Goal: Task Accomplishment & Management: Complete application form

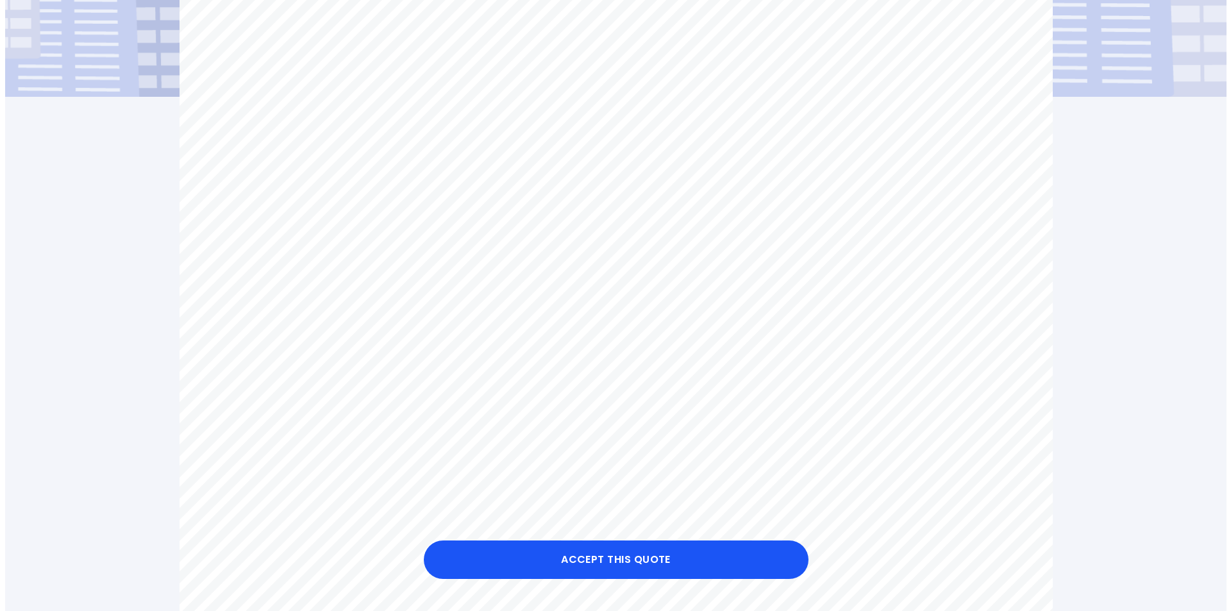
scroll to position [513, 0]
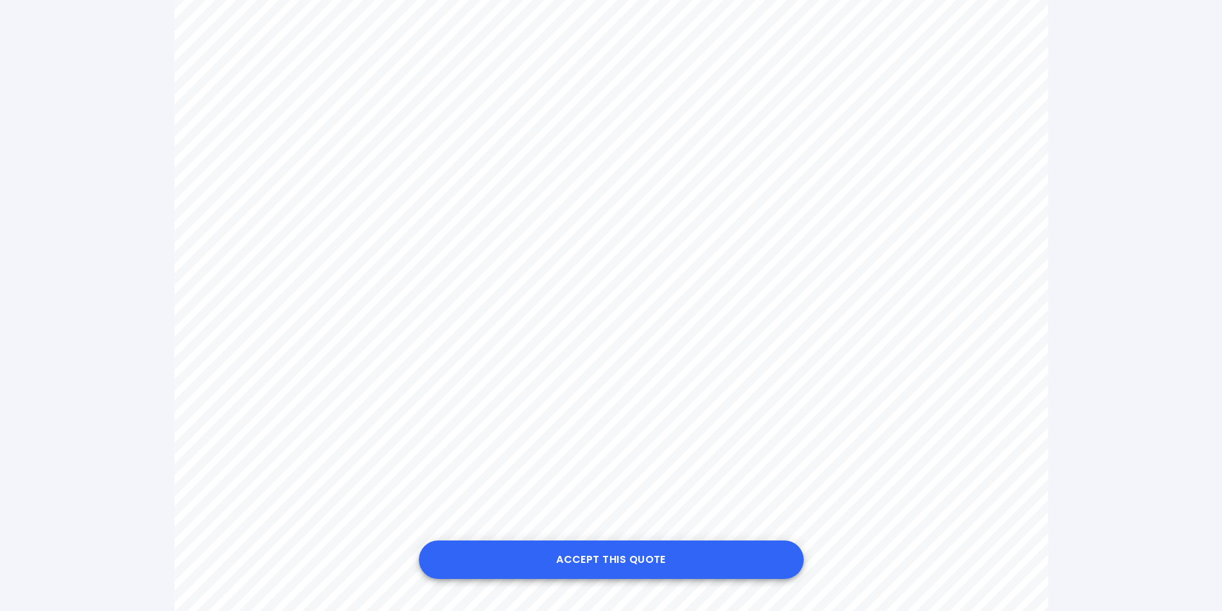
click at [603, 563] on button "Accept this Quote" at bounding box center [611, 560] width 385 height 38
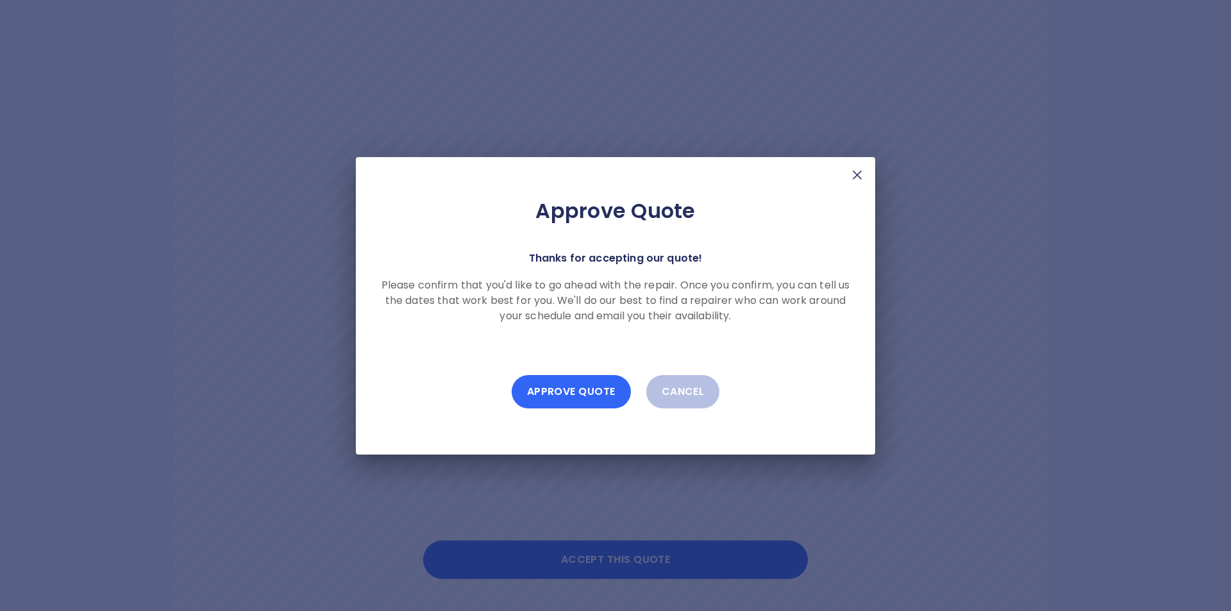
click at [589, 393] on button "Approve Quote" at bounding box center [571, 391] width 119 height 33
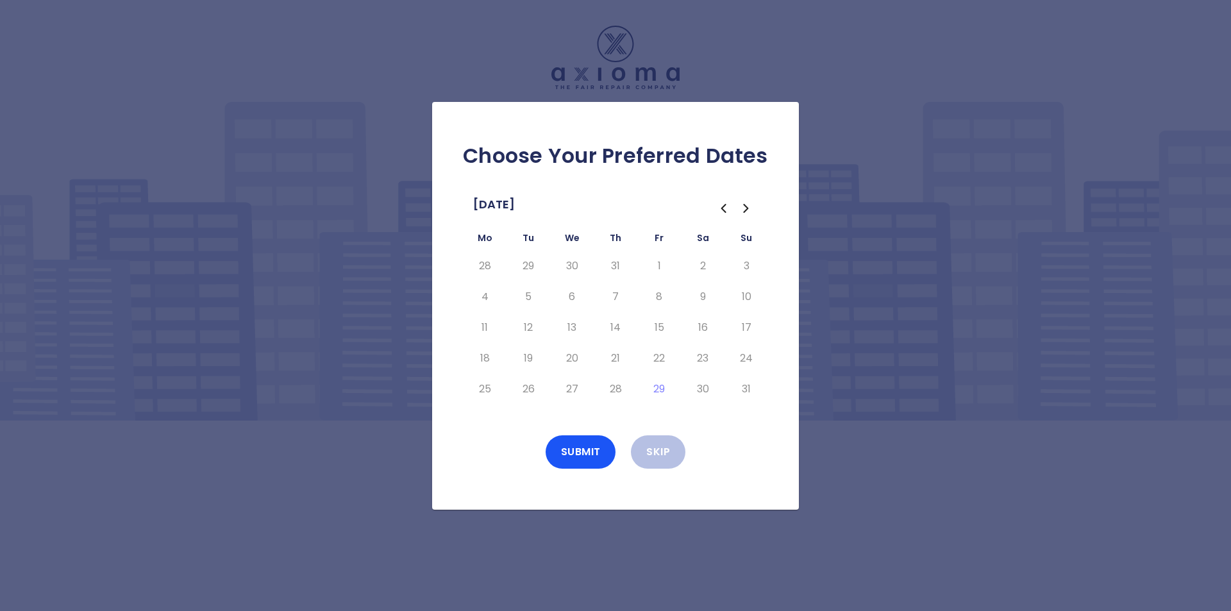
click at [747, 213] on icon "Go to the Next Month" at bounding box center [746, 208] width 15 height 15
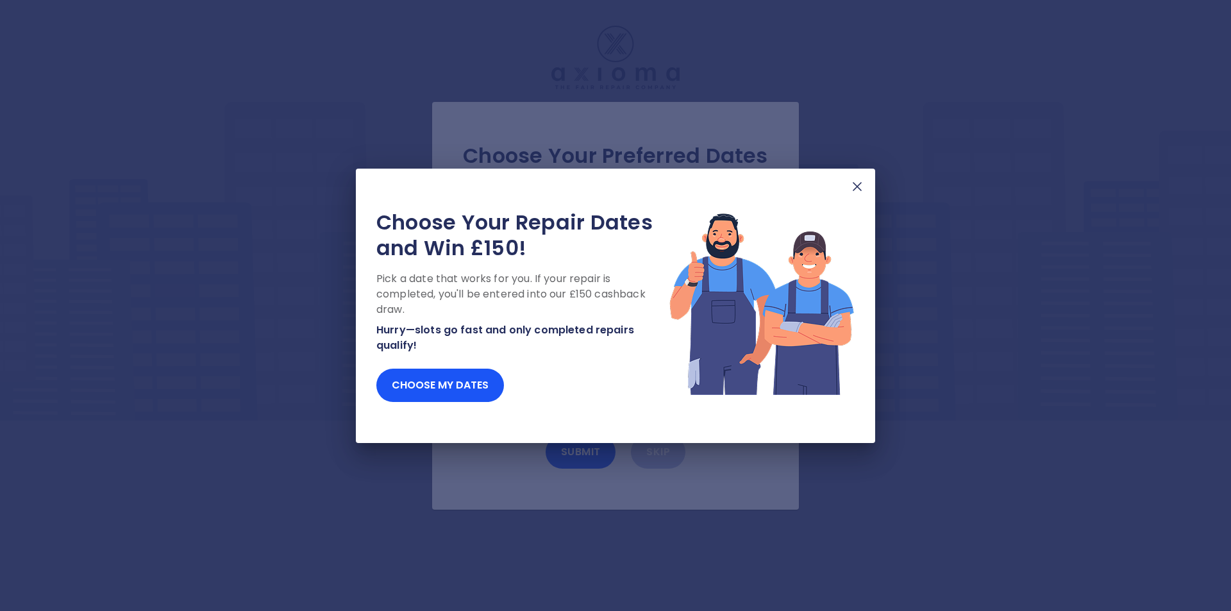
drag, startPoint x: 616, startPoint y: 266, endPoint x: 859, endPoint y: 187, distance: 256.2
click at [859, 187] on img at bounding box center [857, 186] width 15 height 15
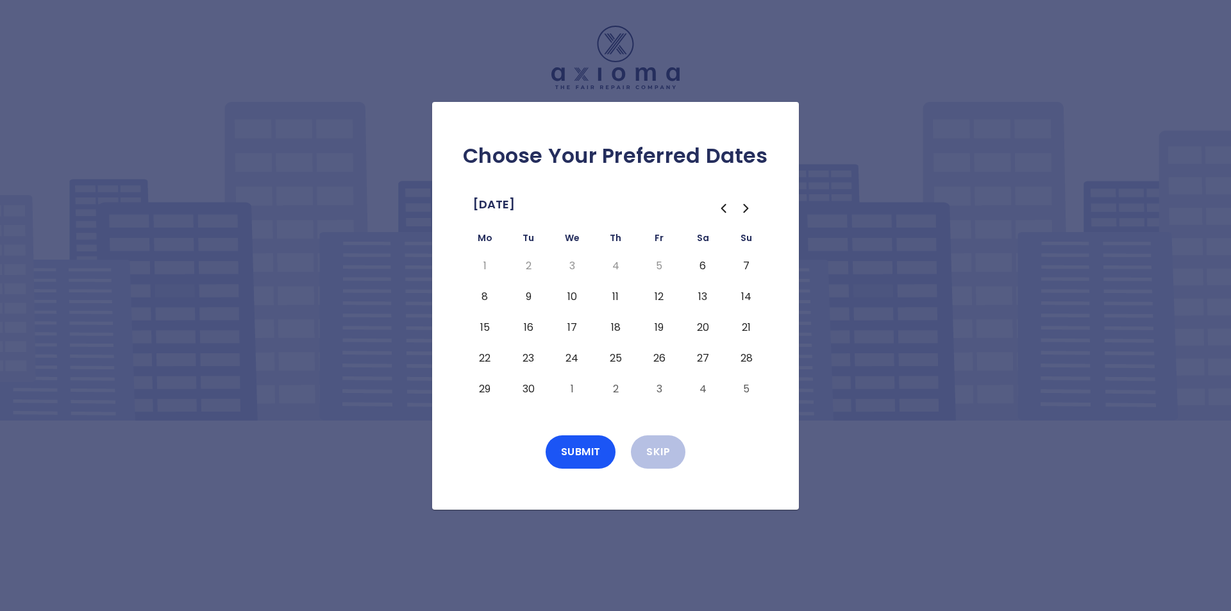
click at [484, 300] on button "8" at bounding box center [484, 297] width 23 height 21
click at [572, 454] on button "Submit" at bounding box center [581, 451] width 71 height 33
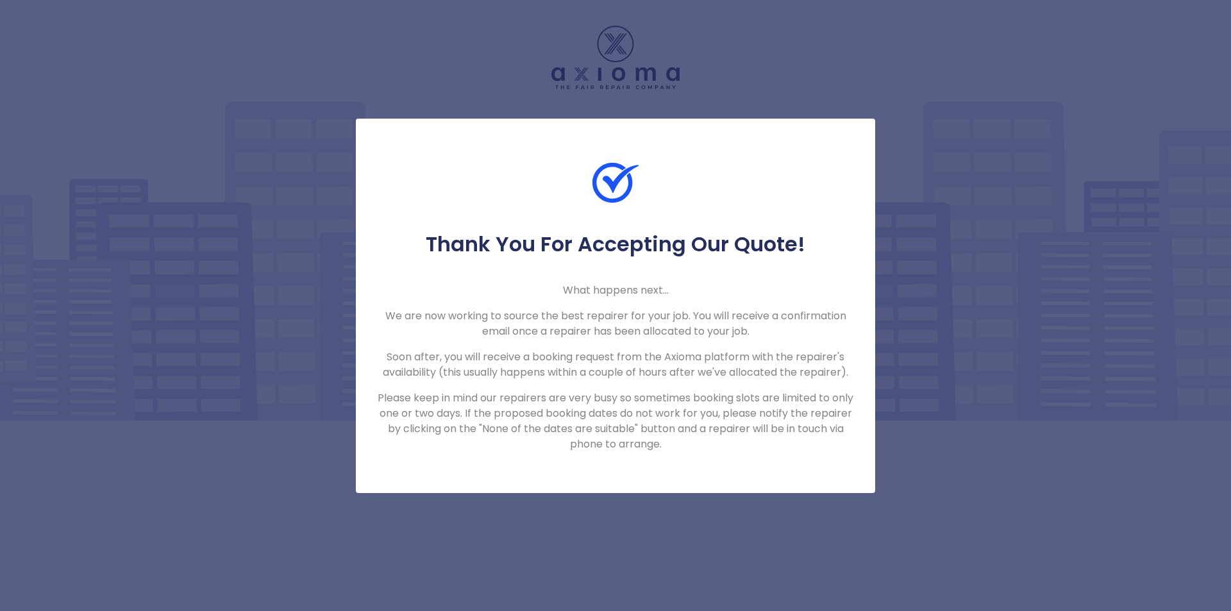
click at [904, 321] on div "Thank You For Accepting Our Quote! What happens next... We are now working to s…" at bounding box center [615, 305] width 1231 height 611
drag, startPoint x: 884, startPoint y: 304, endPoint x: 975, endPoint y: 259, distance: 102.1
click at [975, 259] on div "Thank You For Accepting Our Quote! What happens next... We are now working to s…" at bounding box center [615, 305] width 1231 height 611
